Goal: Task Accomplishment & Management: Manage account settings

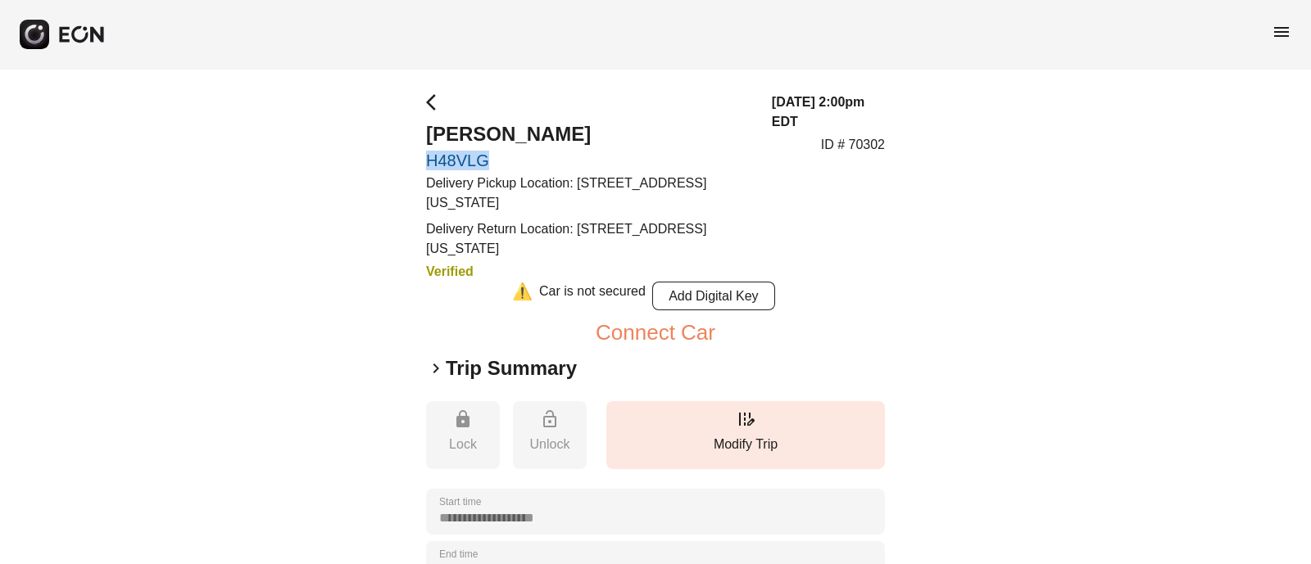
drag, startPoint x: 421, startPoint y: 153, endPoint x: 507, endPoint y: 164, distance: 86.7
click at [507, 164] on div "**********" at bounding box center [655, 507] width 1311 height 876
copy link "H48VLG"
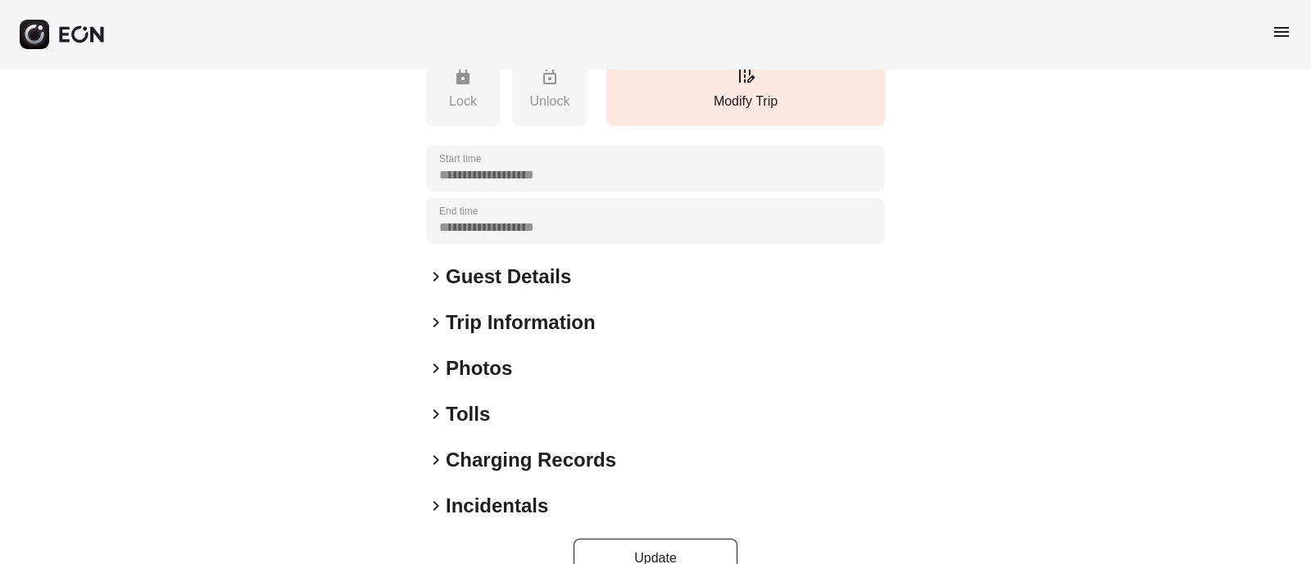
scroll to position [353, 0]
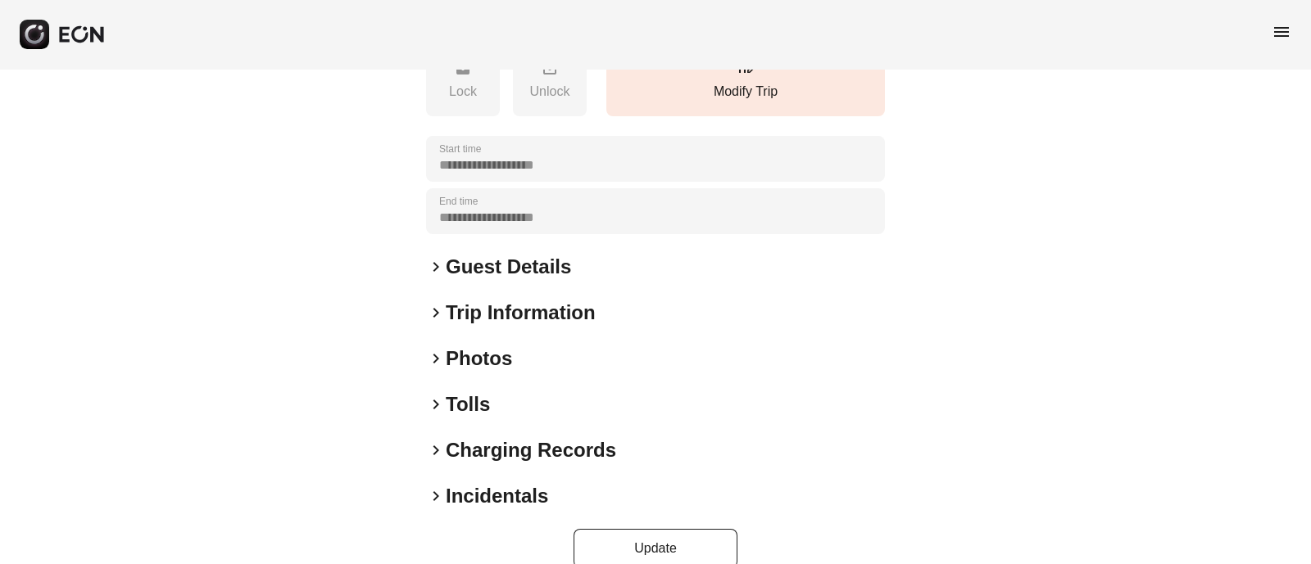
click at [442, 268] on span "keyboard_arrow_right" at bounding box center [436, 267] width 20 height 20
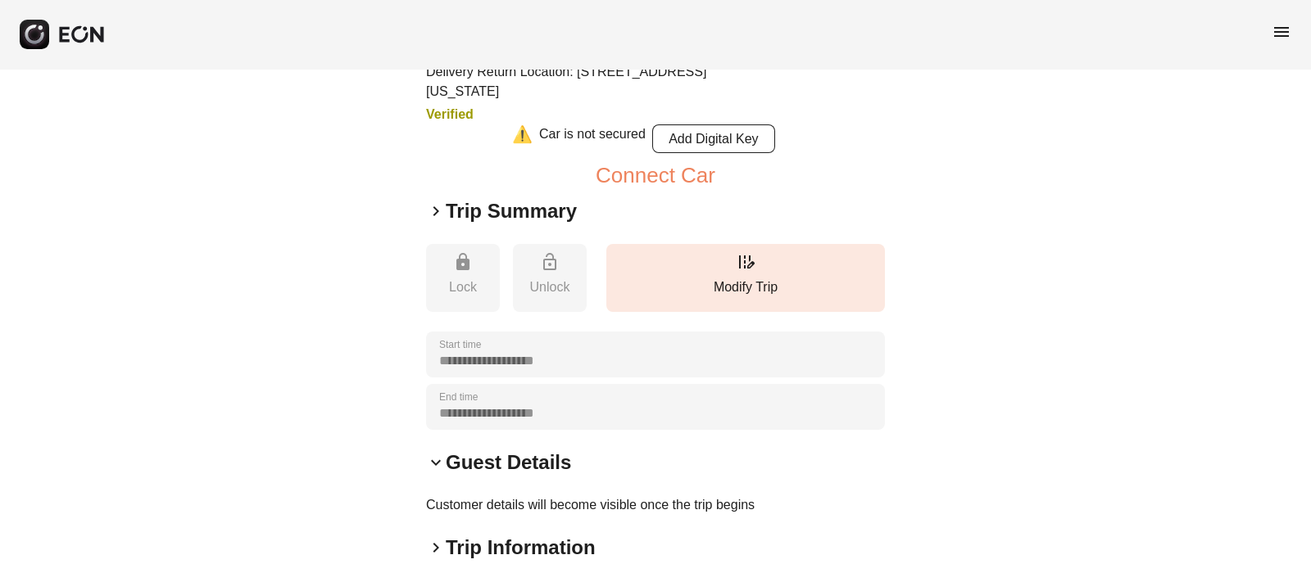
scroll to position [120, 0]
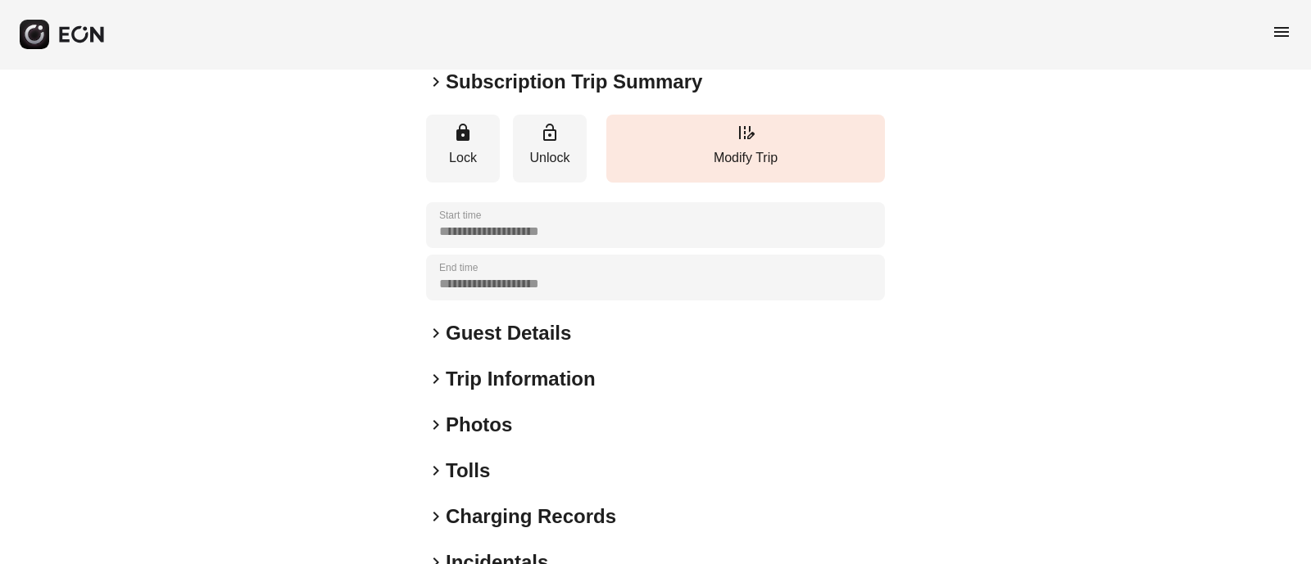
scroll to position [231, 0]
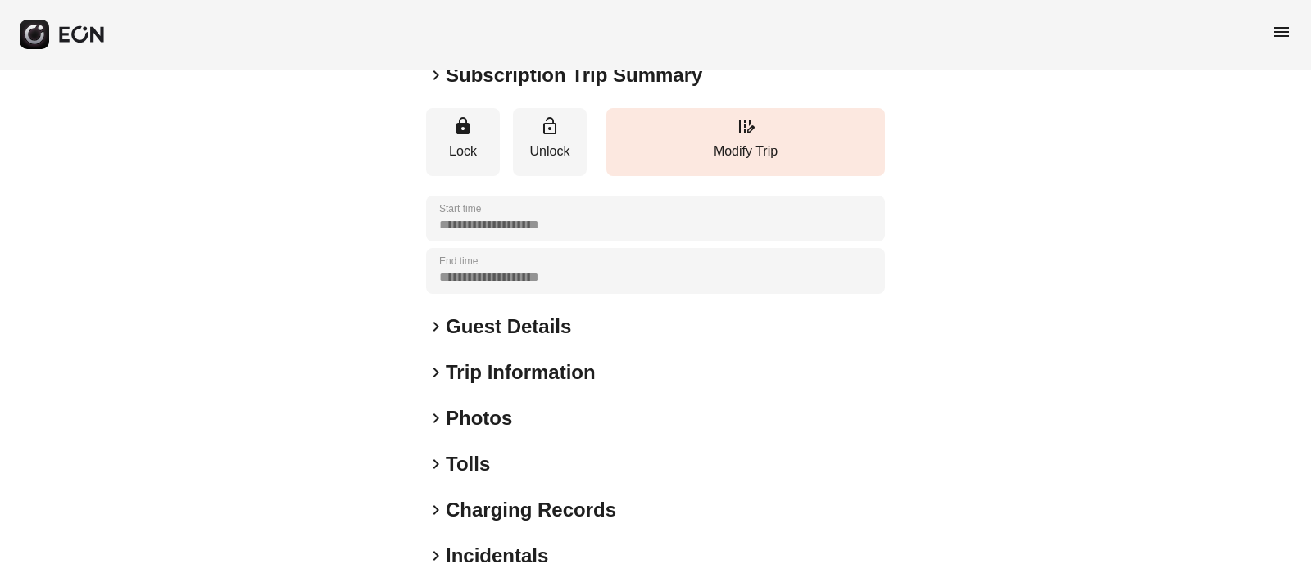
click at [463, 325] on h2 "Guest Details" at bounding box center [508, 327] width 125 height 26
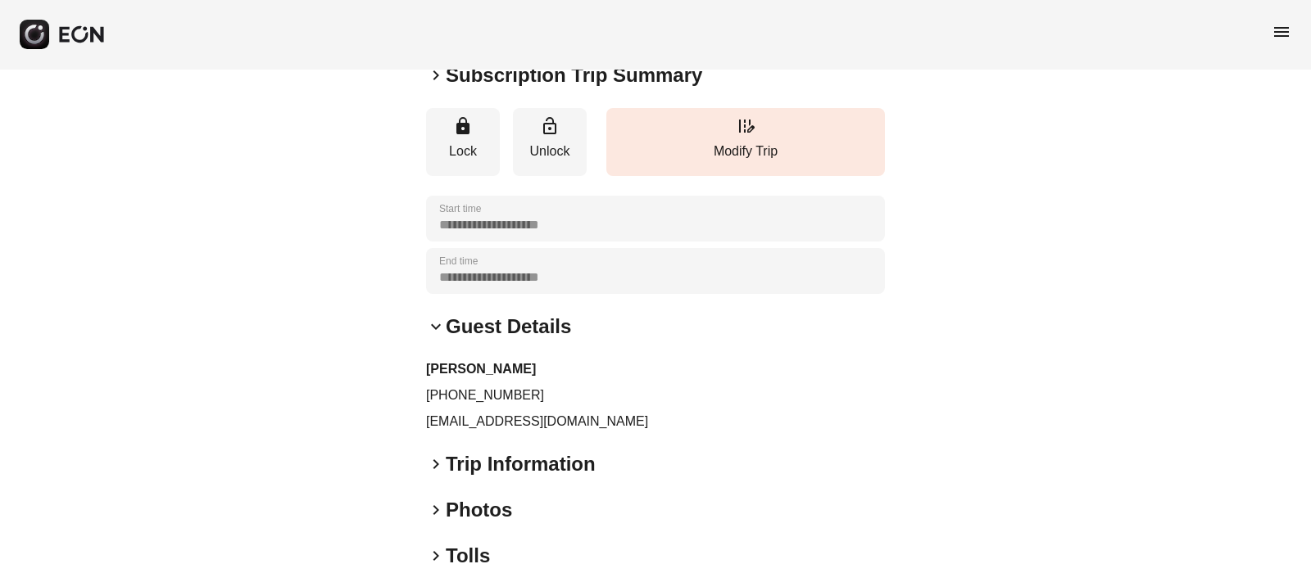
click at [496, 392] on p "[PHONE_NUMBER]" at bounding box center [655, 396] width 459 height 20
copy p "16575328303"
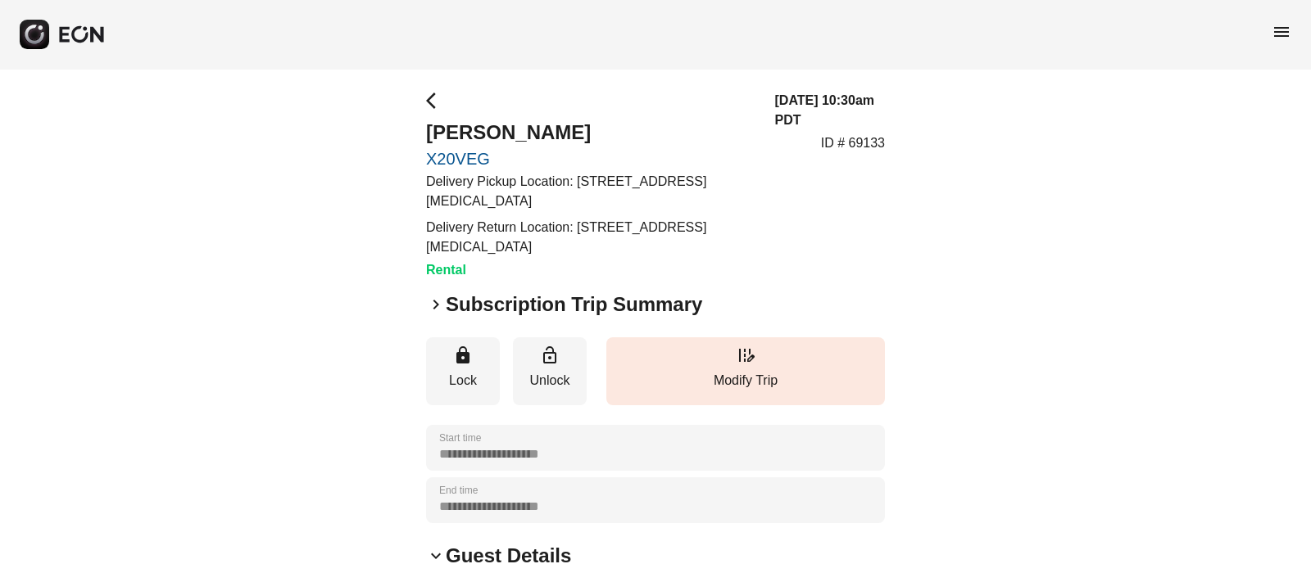
scroll to position [0, 0]
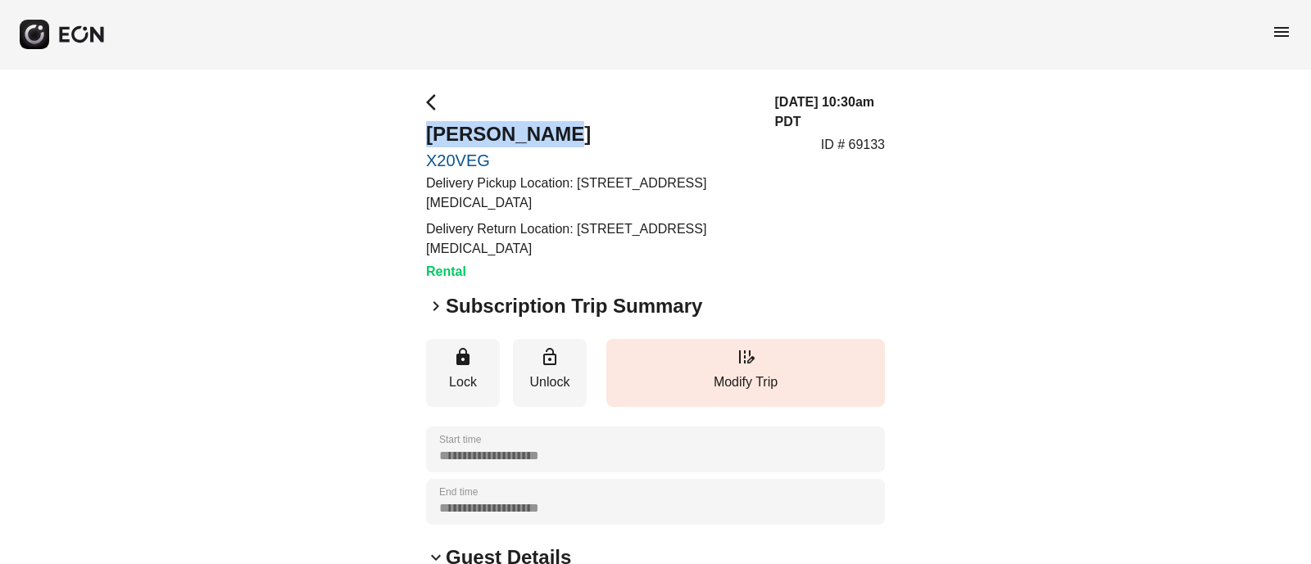
drag, startPoint x: 416, startPoint y: 133, endPoint x: 565, endPoint y: 106, distance: 151.4
click at [565, 106] on div "**********" at bounding box center [655, 522] width 1311 height 906
copy h2 "Charles Dean"
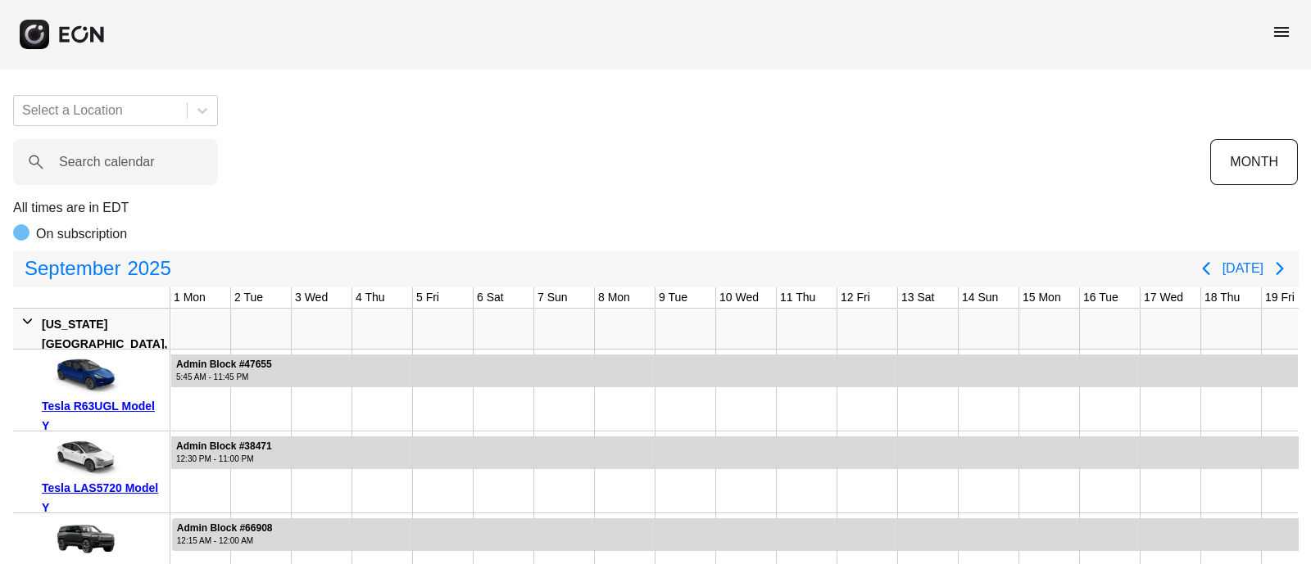
scroll to position [0, 532]
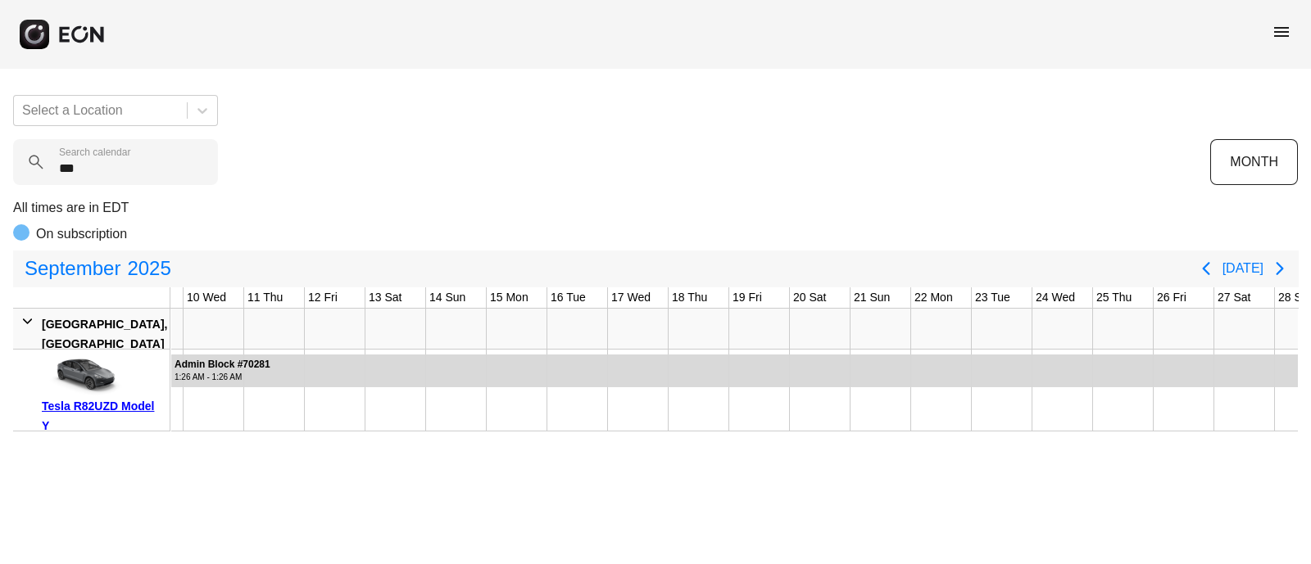
type calendar "***"
